Goal: Register for event/course

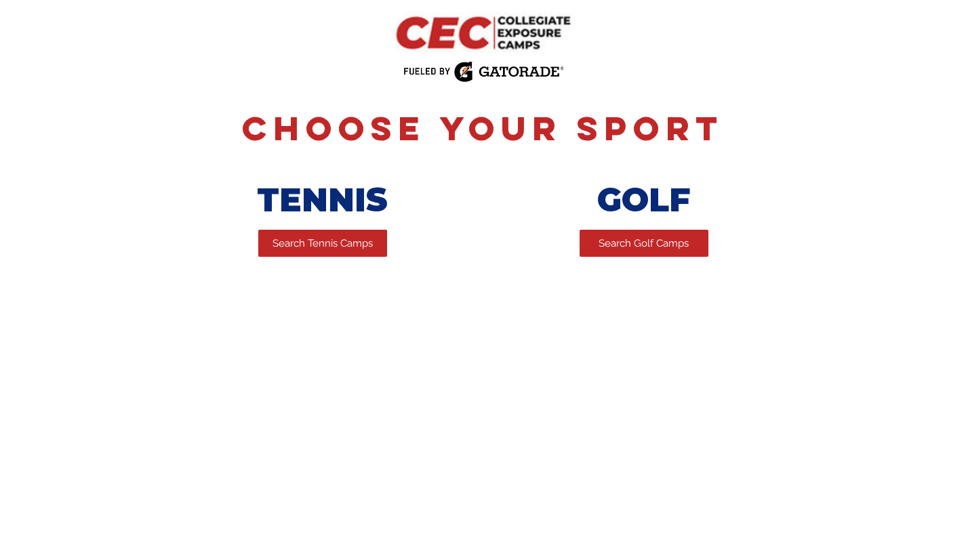
click at [322, 246] on link "Search Tennis Camps" at bounding box center [322, 243] width 129 height 27
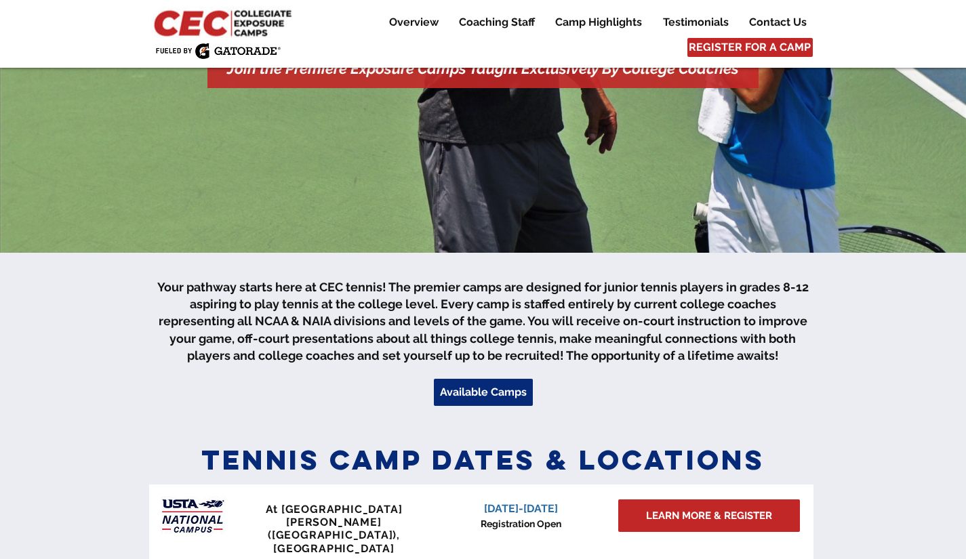
scroll to position [455, 0]
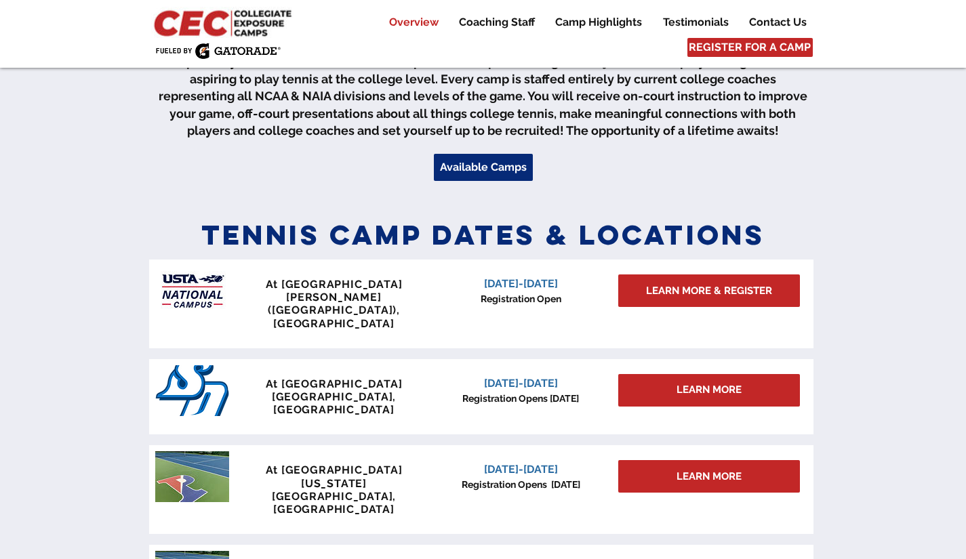
click at [708, 292] on link "LEARN MORE & REGISTER" at bounding box center [709, 291] width 182 height 33
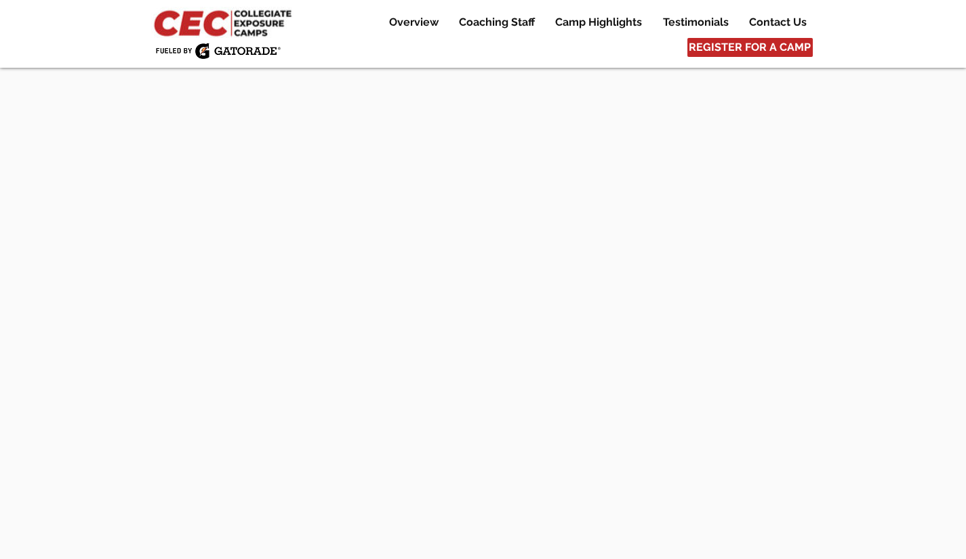
scroll to position [2758, 0]
